Goal: Navigation & Orientation: Understand site structure

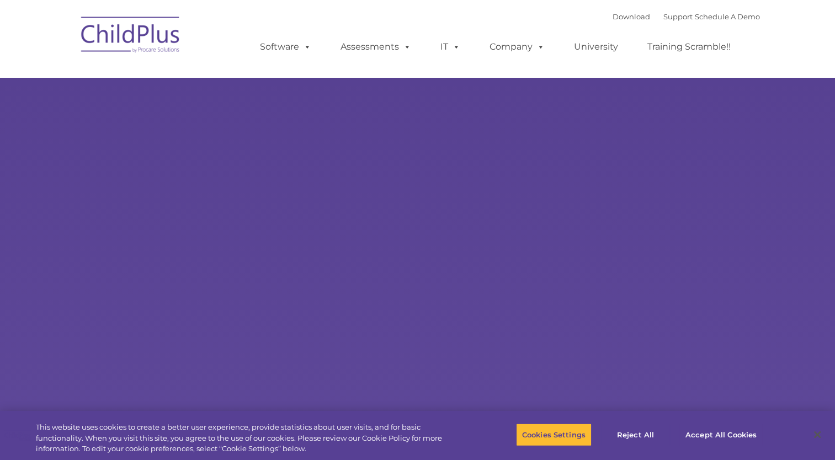
select select "MEDIUM"
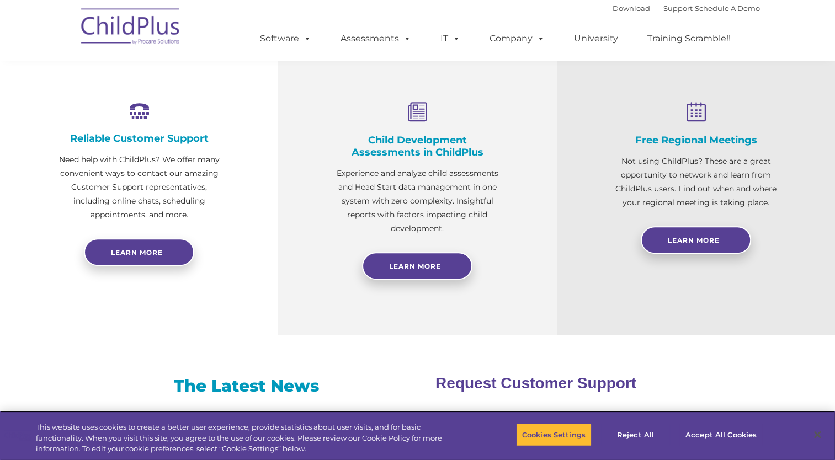
scroll to position [98, 0]
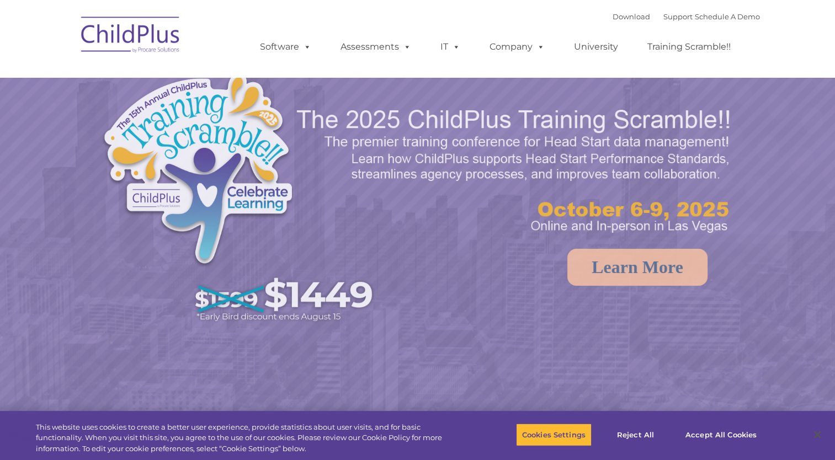
select select "MEDIUM"
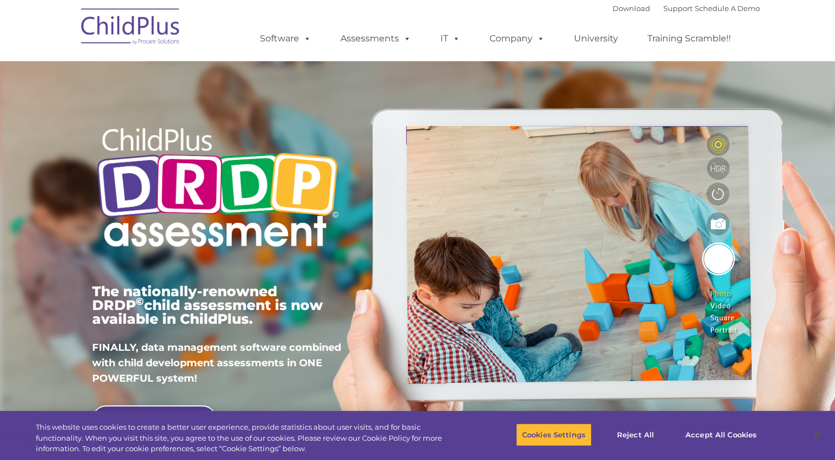
type input ""
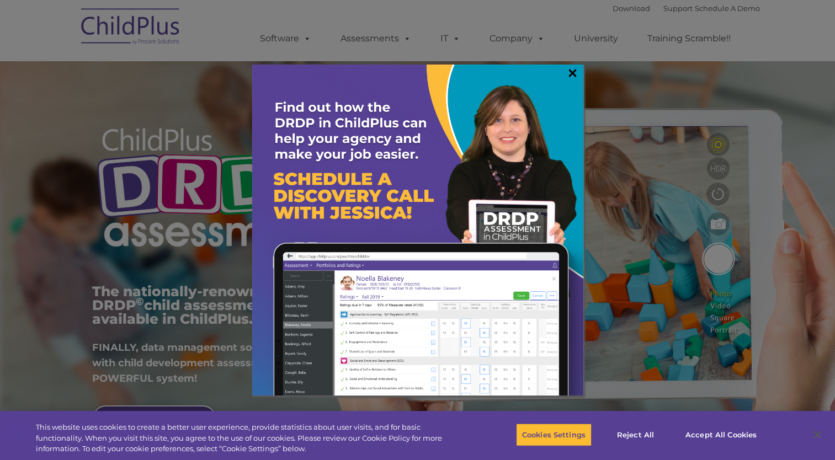
click at [570, 74] on link "×" at bounding box center [572, 72] width 13 height 11
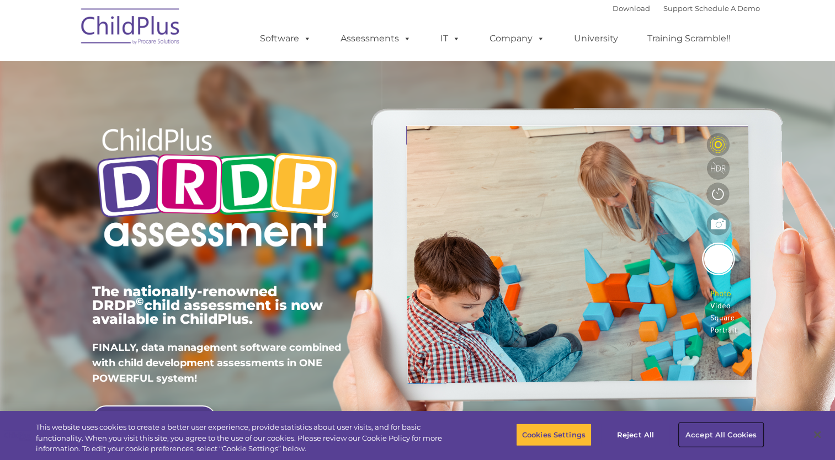
click at [695, 430] on button "Accept All Cookies" at bounding box center [720, 434] width 83 height 23
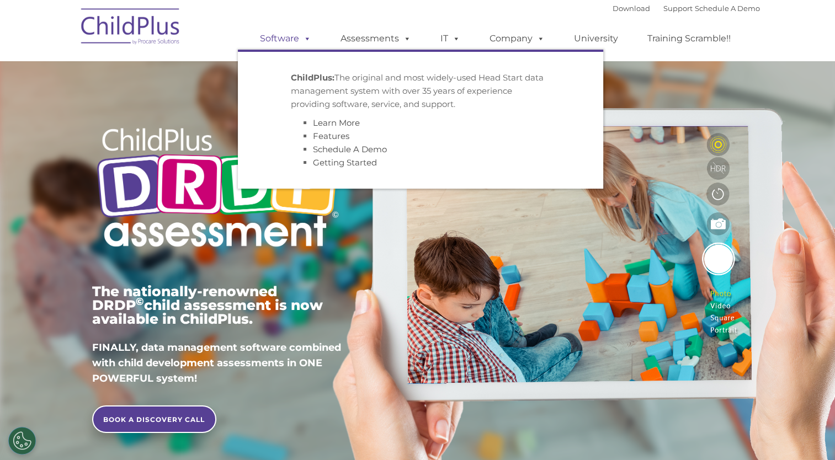
click at [301, 40] on span at bounding box center [305, 38] width 12 height 10
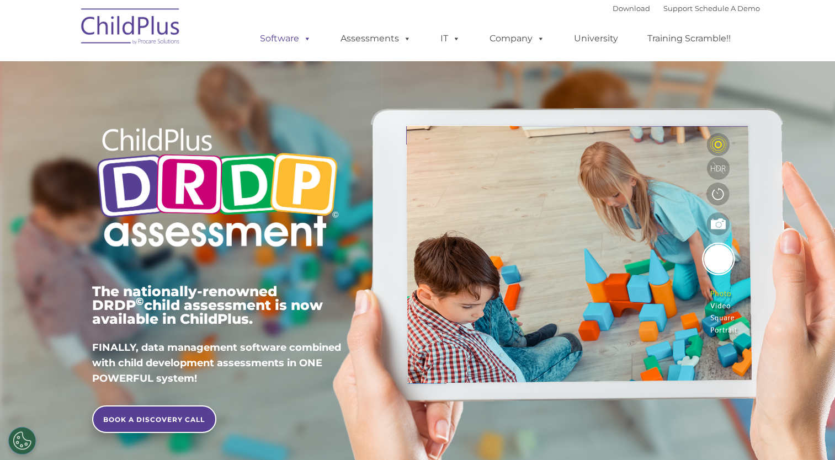
click at [308, 38] on span at bounding box center [305, 38] width 12 height 10
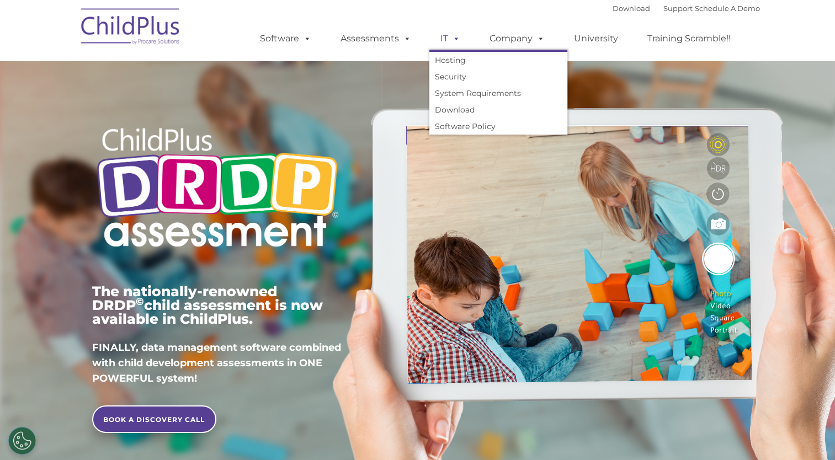
click at [453, 40] on span at bounding box center [454, 38] width 12 height 10
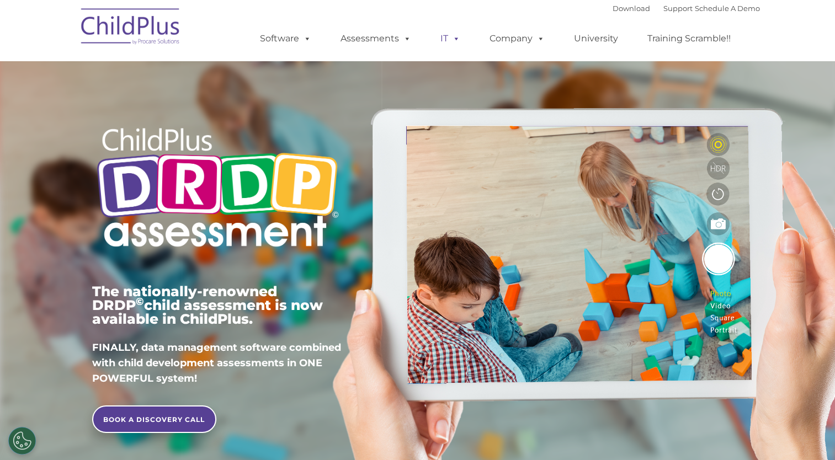
click at [453, 40] on span at bounding box center [454, 38] width 12 height 10
